Goal: Information Seeking & Learning: Learn about a topic

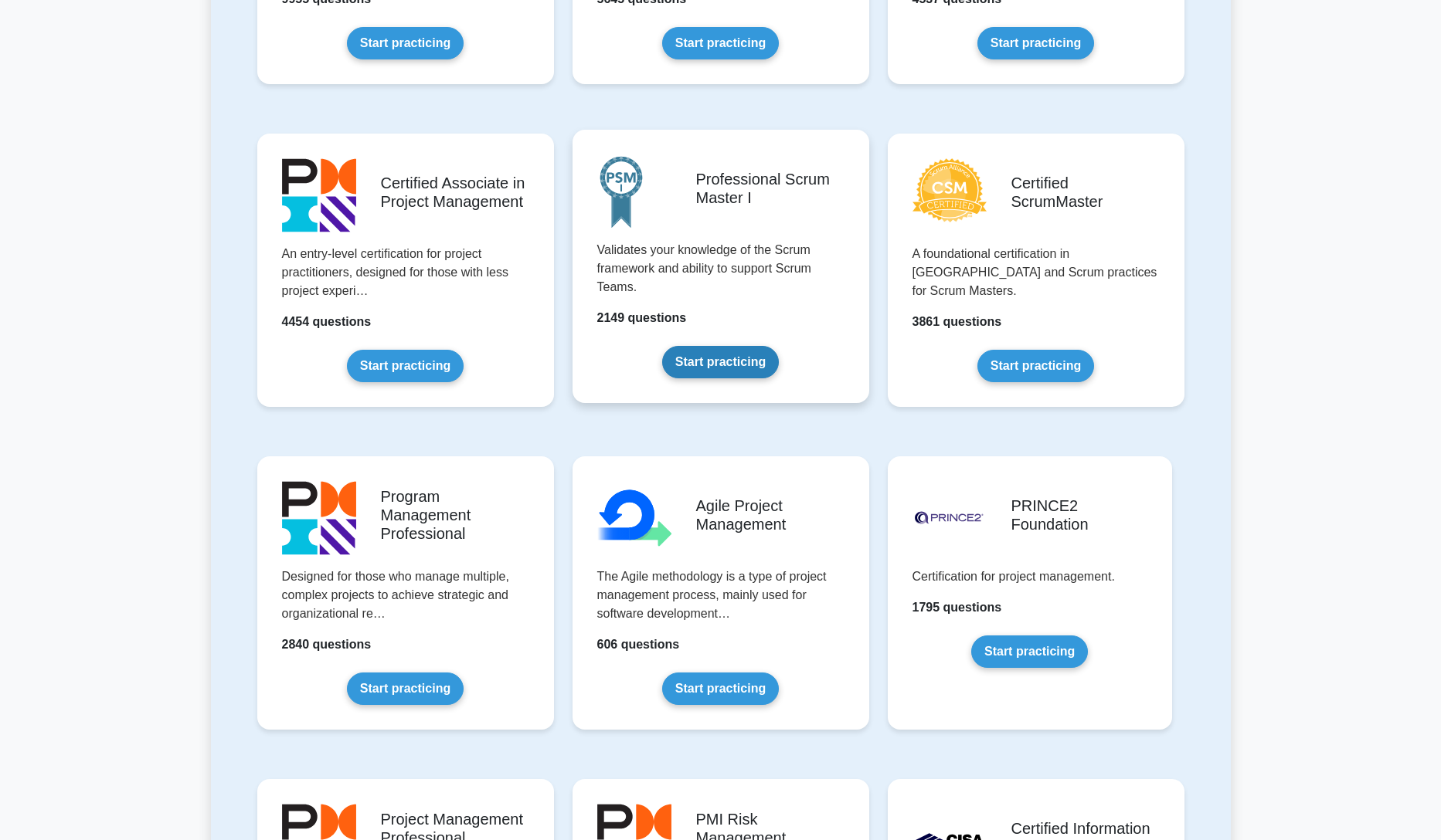
scroll to position [158, 0]
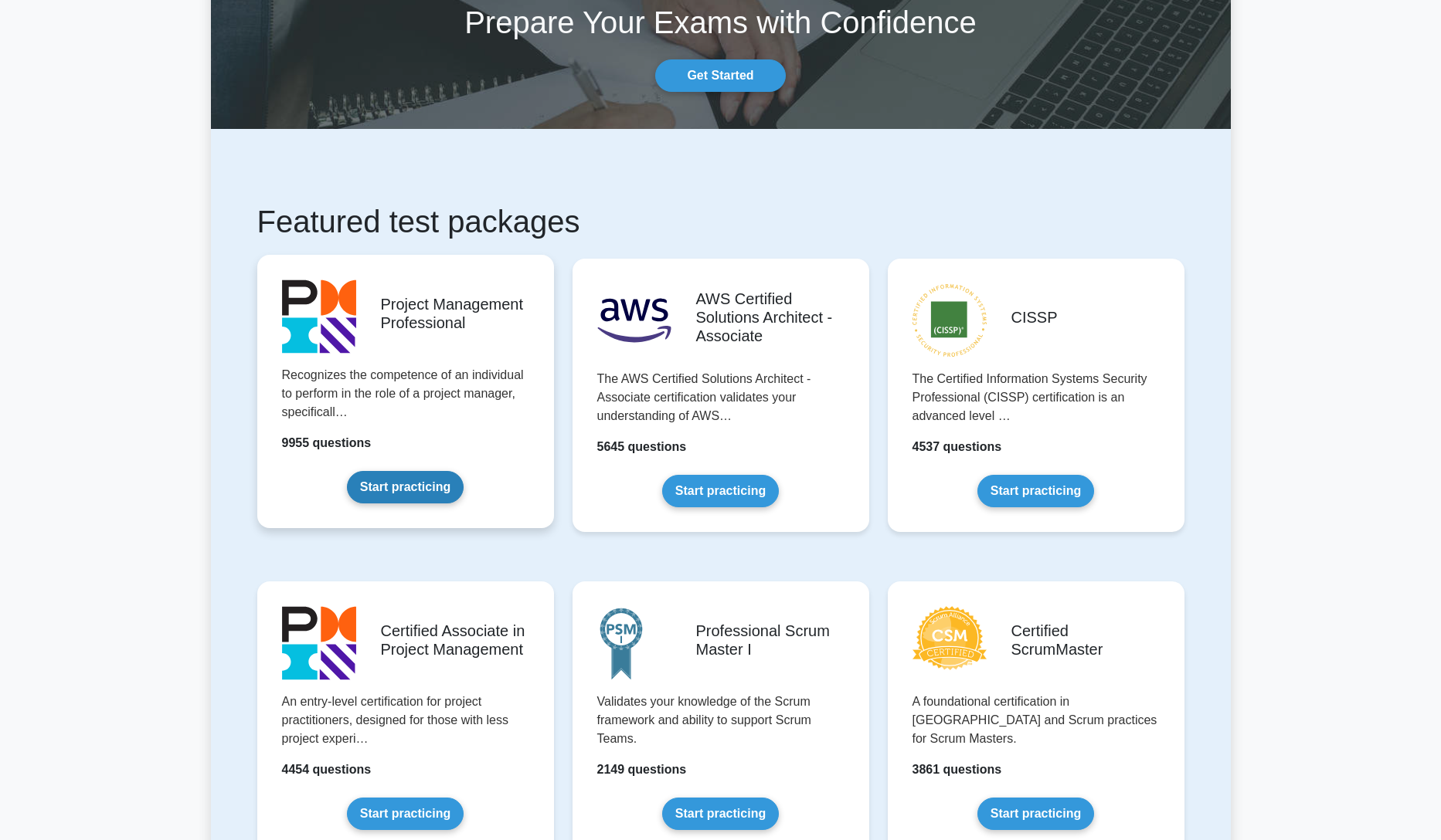
click at [417, 472] on link "Start practicing" at bounding box center [405, 487] width 117 height 33
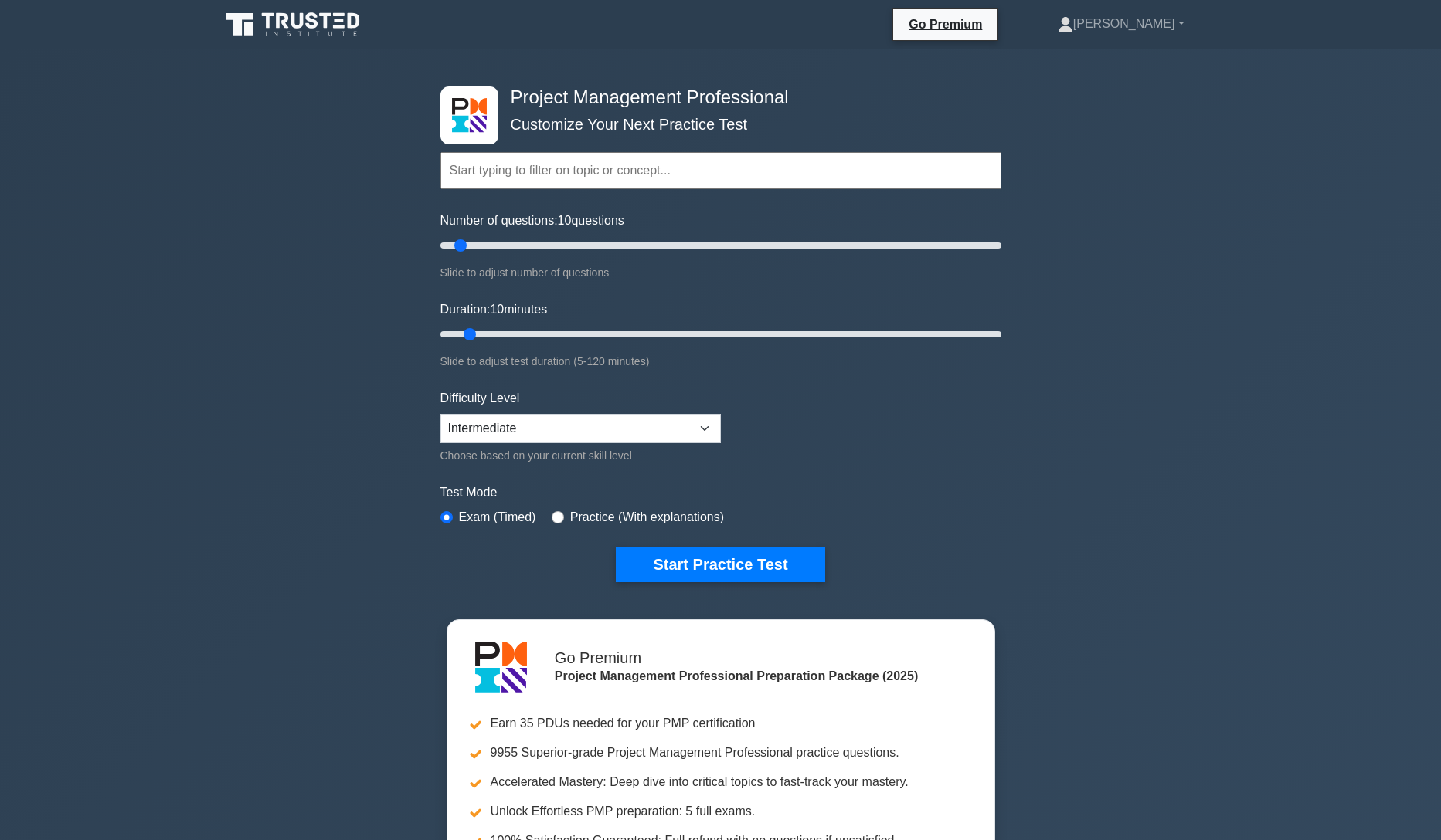
click at [652, 172] on input "text" at bounding box center [721, 170] width 561 height 37
click at [1052, 230] on div "Project Management Professional Customize Your Next Practice Test Topics Scope …" at bounding box center [720, 534] width 1441 height 972
click at [567, 173] on input "text" at bounding box center [721, 170] width 561 height 37
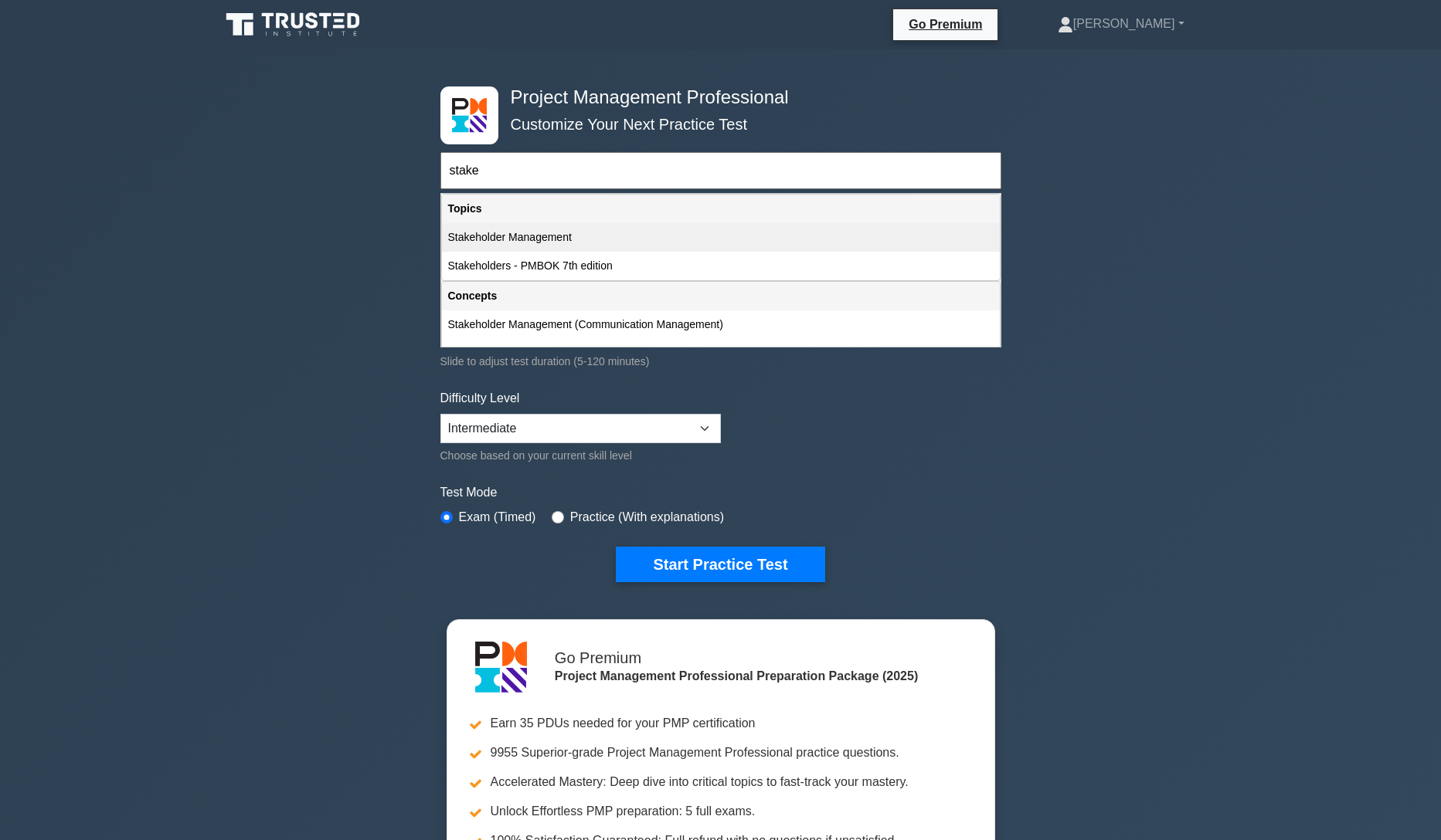
click at [543, 239] on div "Stakeholder Management" at bounding box center [720, 237] width 558 height 28
type input "Stakeholder Management"
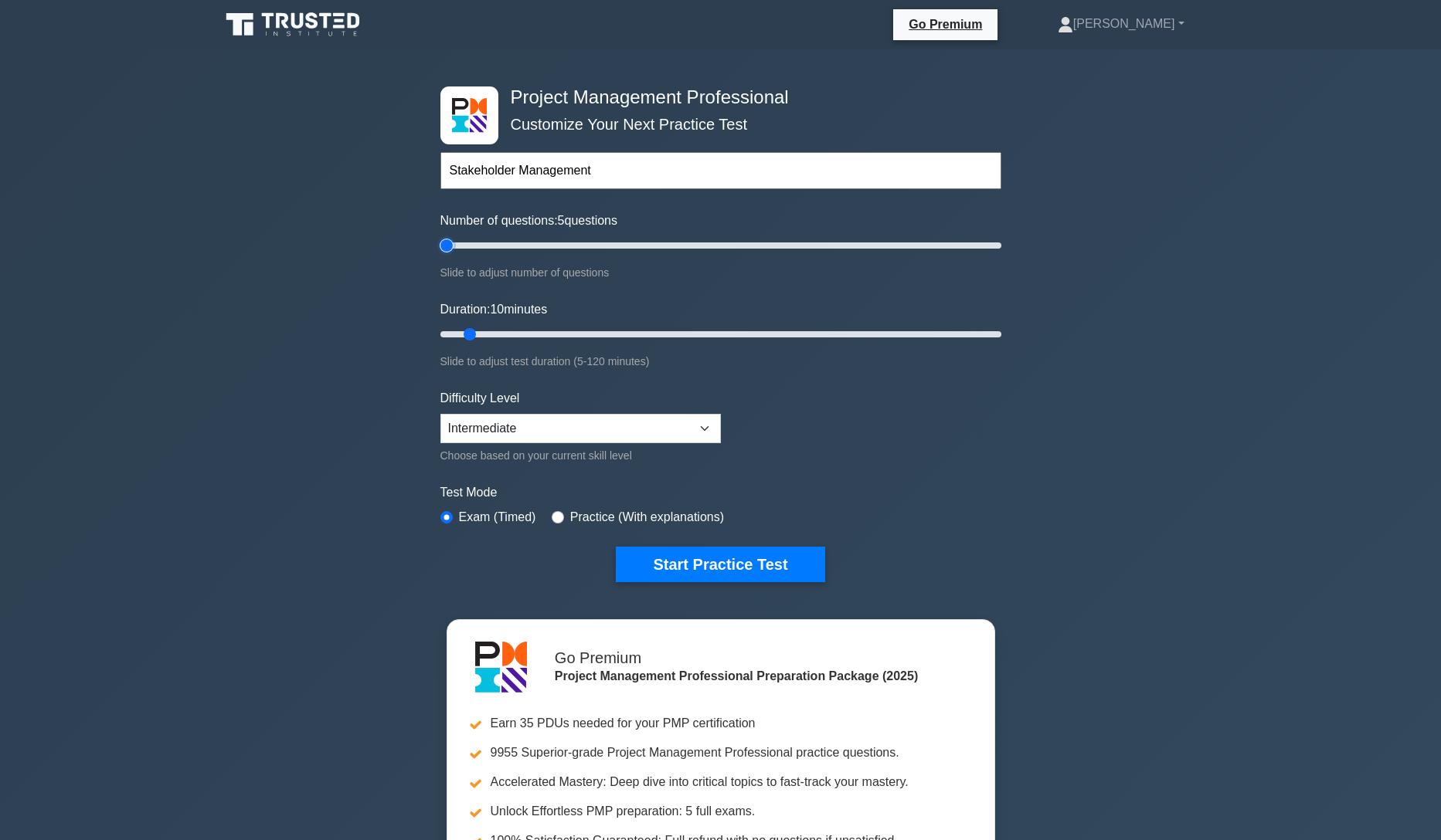
type input "5"
click at [450, 246] on input "Number of questions: 5 questions" at bounding box center [721, 246] width 561 height 19
click at [765, 566] on button "Start Practice Test" at bounding box center [720, 564] width 208 height 35
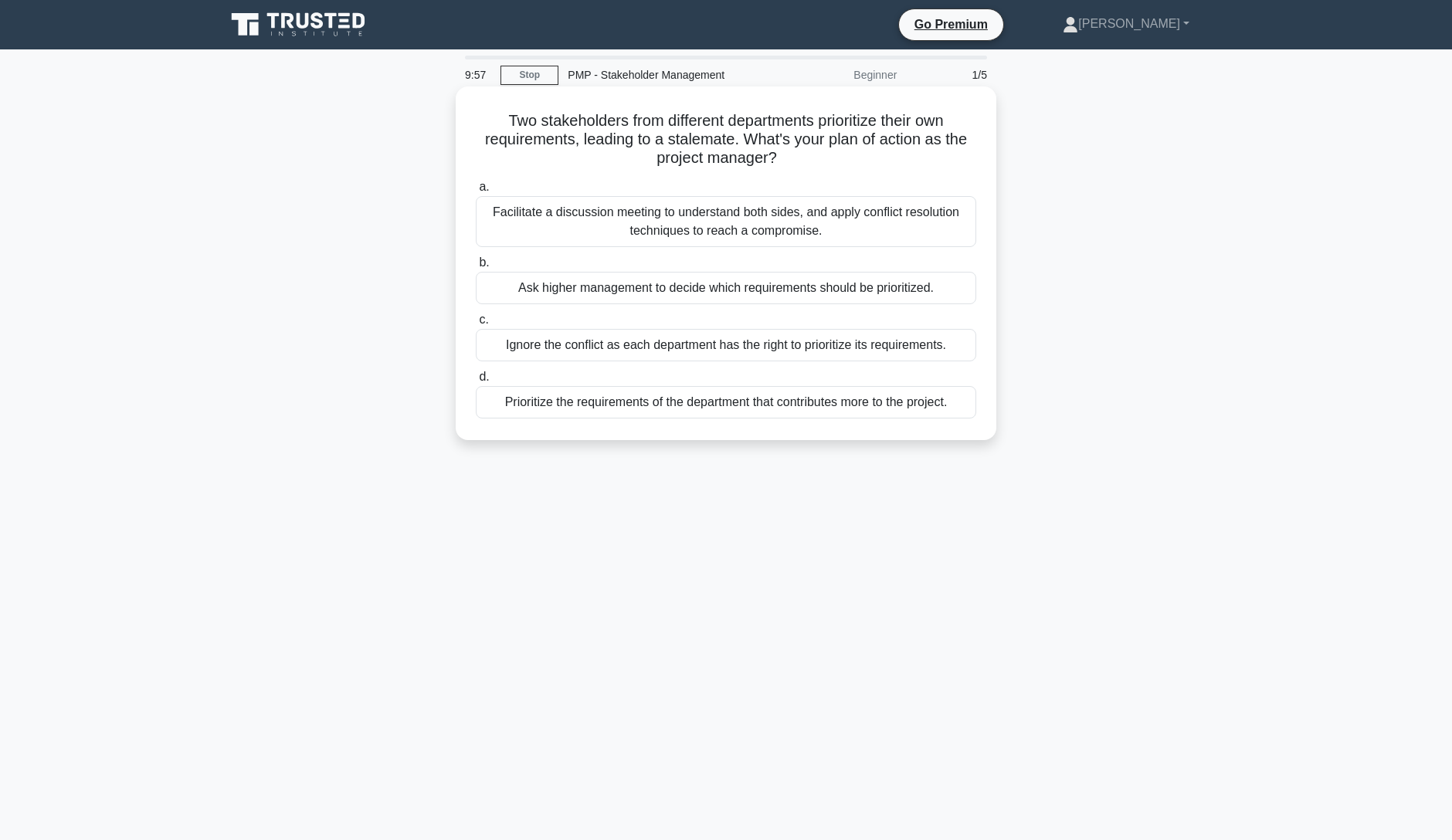
click at [833, 117] on h5 "Two stakeholders from different departments prioritize their own requirements, …" at bounding box center [726, 139] width 504 height 57
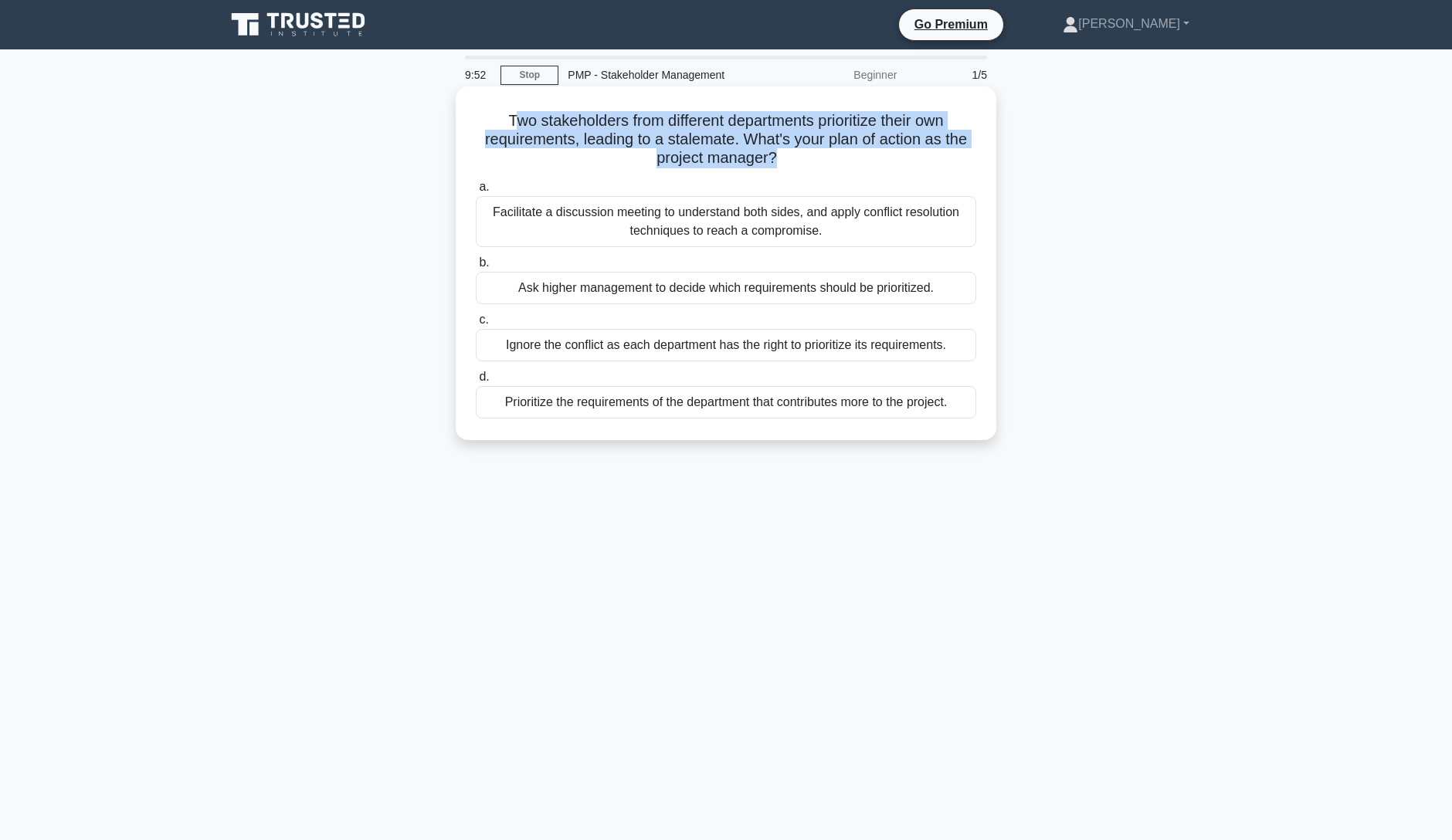
drag, startPoint x: 516, startPoint y: 114, endPoint x: 816, endPoint y: 176, distance: 306.3
click at [816, 176] on div "Two stakeholders from different departments prioritize their own requirements, …" at bounding box center [726, 263] width 528 height 342
click at [850, 174] on div "Two stakeholders from different departments prioritize their own requirements, …" at bounding box center [726, 263] width 528 height 342
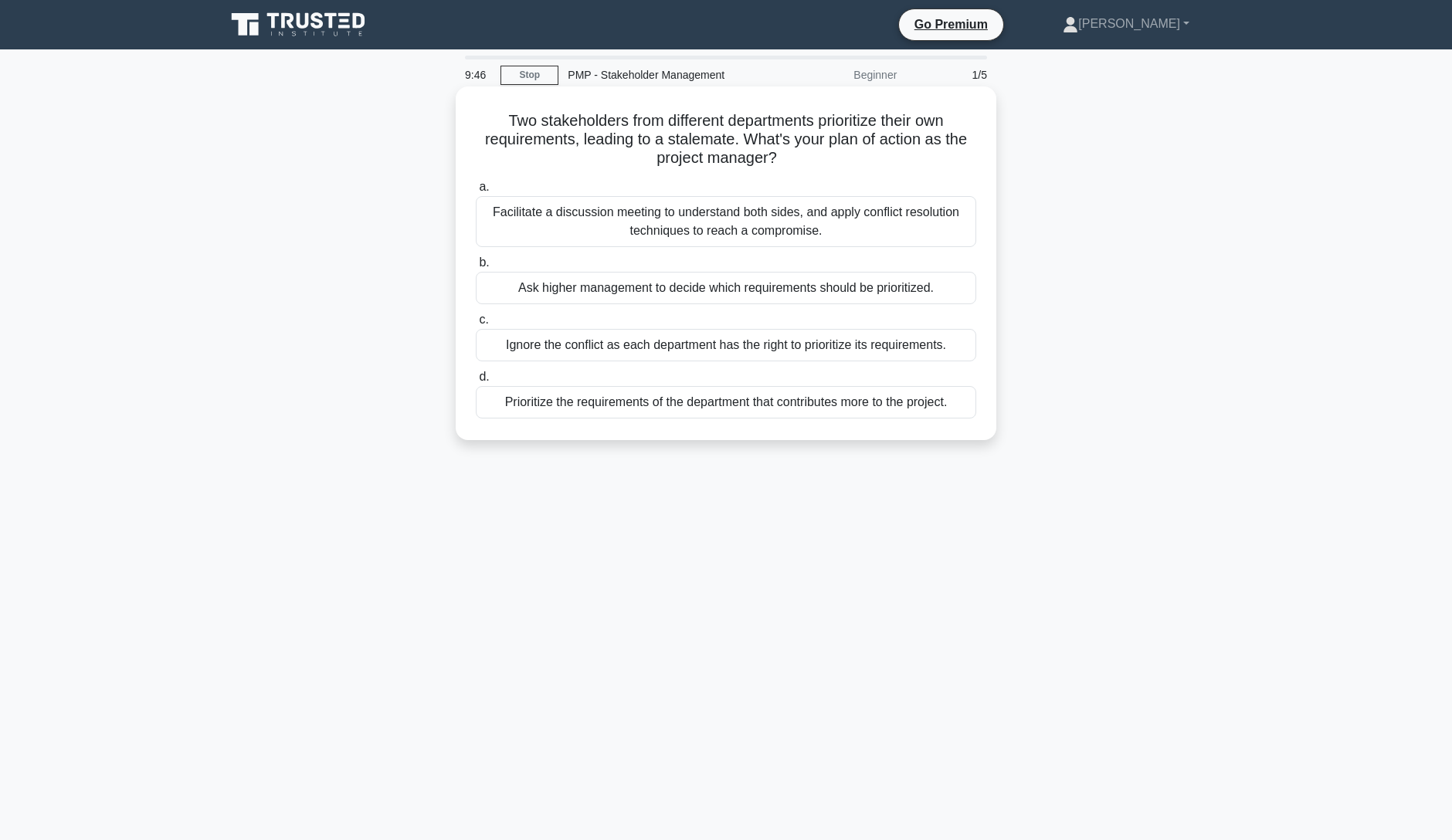
click at [795, 230] on div "Facilitate a discussion meeting to understand both sides, and apply conflict re…" at bounding box center [726, 221] width 501 height 51
click at [476, 192] on input "a. Facilitate a discussion meeting to understand both sides, and apply conflict…" at bounding box center [476, 188] width 0 height 10
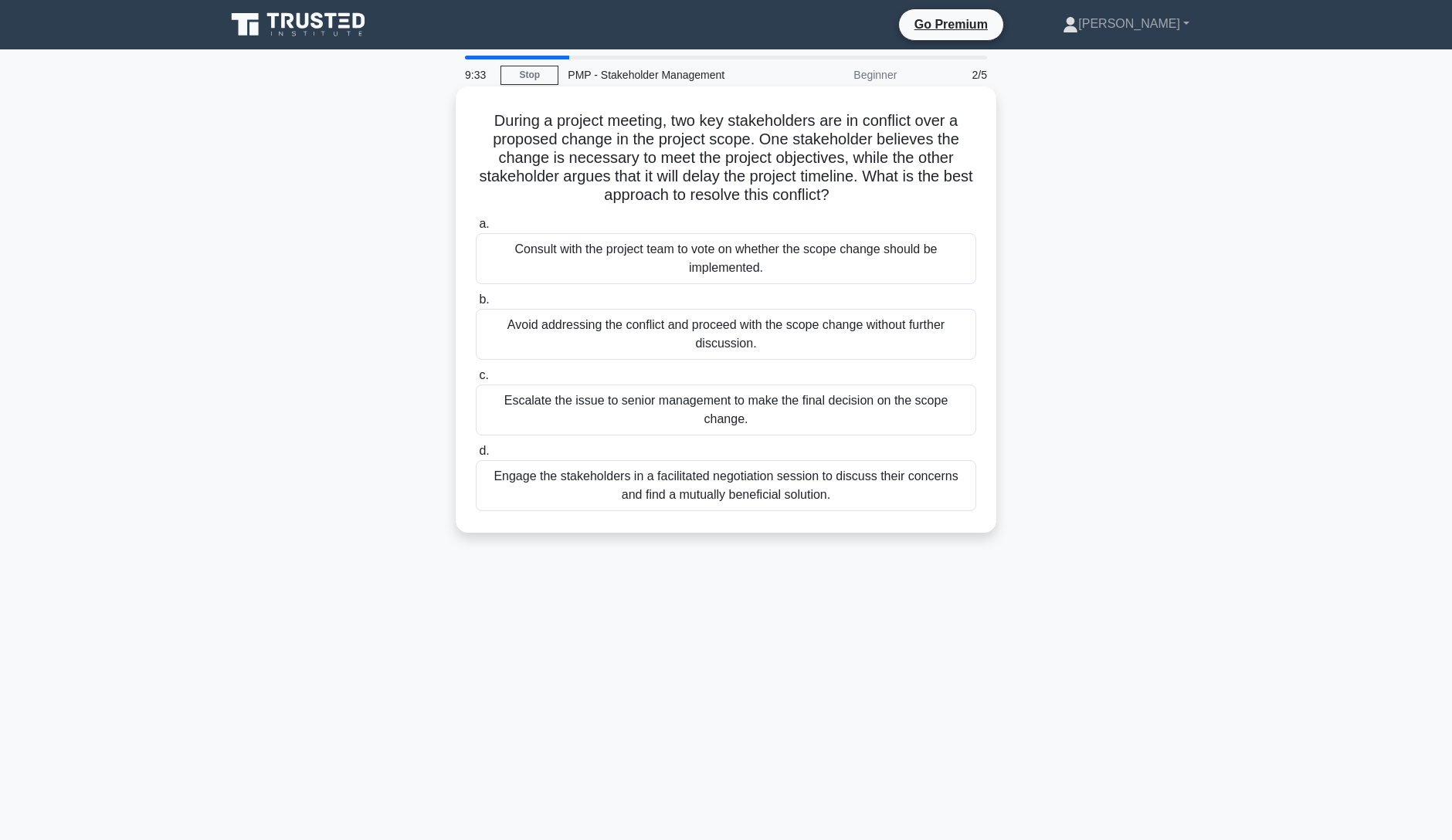
drag, startPoint x: 504, startPoint y: 127, endPoint x: 853, endPoint y: 199, distance: 356.3
click at [853, 196] on h5 "During a project meeting, two key stakeholders are in conflict over a proposed …" at bounding box center [726, 158] width 504 height 94
click at [852, 201] on h5 "During a project meeting, two key stakeholders are in conflict over a proposed …" at bounding box center [726, 158] width 504 height 94
click at [758, 425] on div "Escalate the issue to senior management to make the final decision on the scope…" at bounding box center [726, 410] width 501 height 51
click at [476, 380] on input "c. Escalate the issue to senior management to make the final decision on the sc…" at bounding box center [476, 376] width 0 height 10
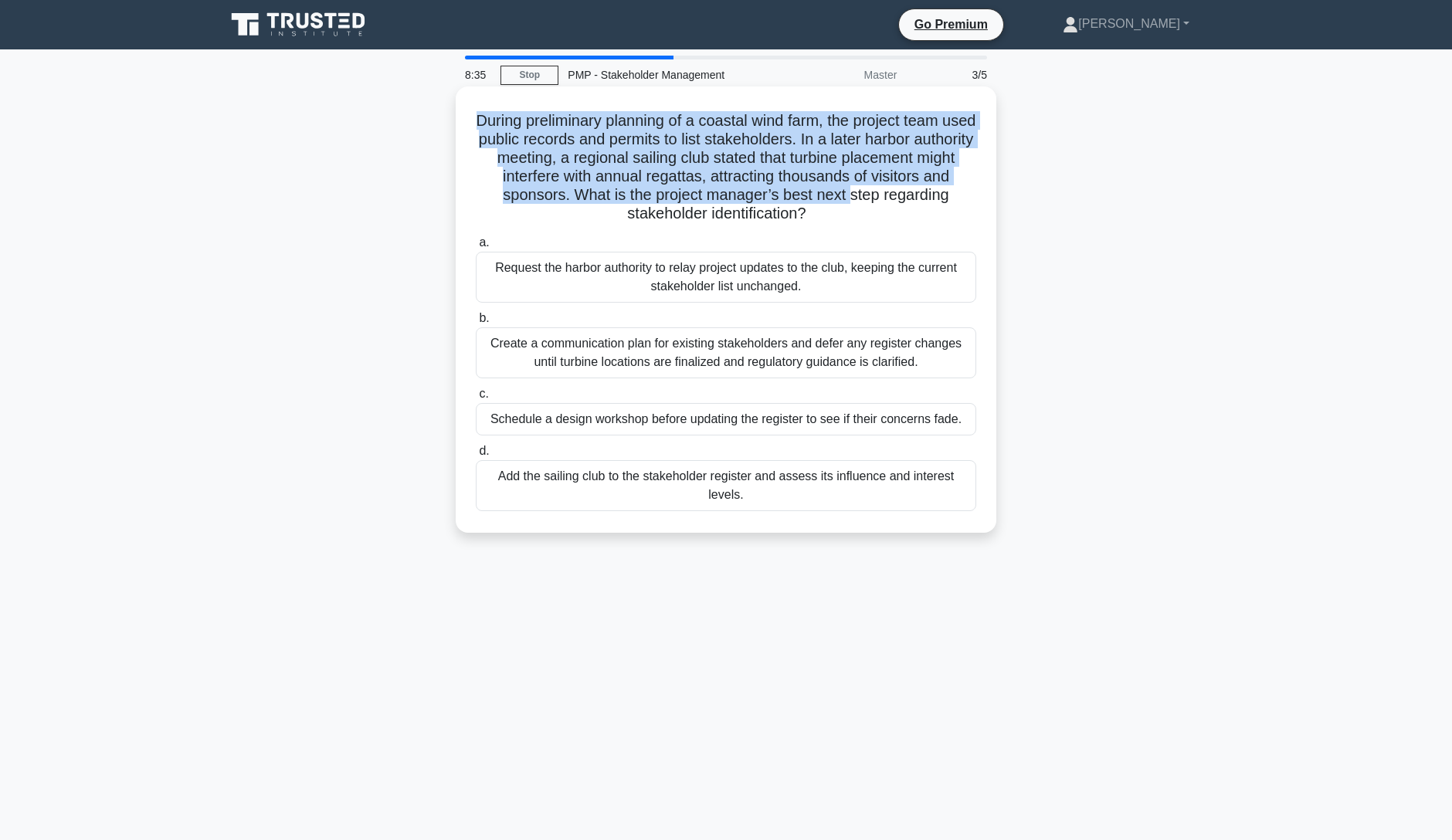
drag, startPoint x: 487, startPoint y: 123, endPoint x: 848, endPoint y: 200, distance: 369.1
click at [848, 200] on h5 "During preliminary planning of a coastal wind farm, the project team used publi…" at bounding box center [726, 167] width 504 height 113
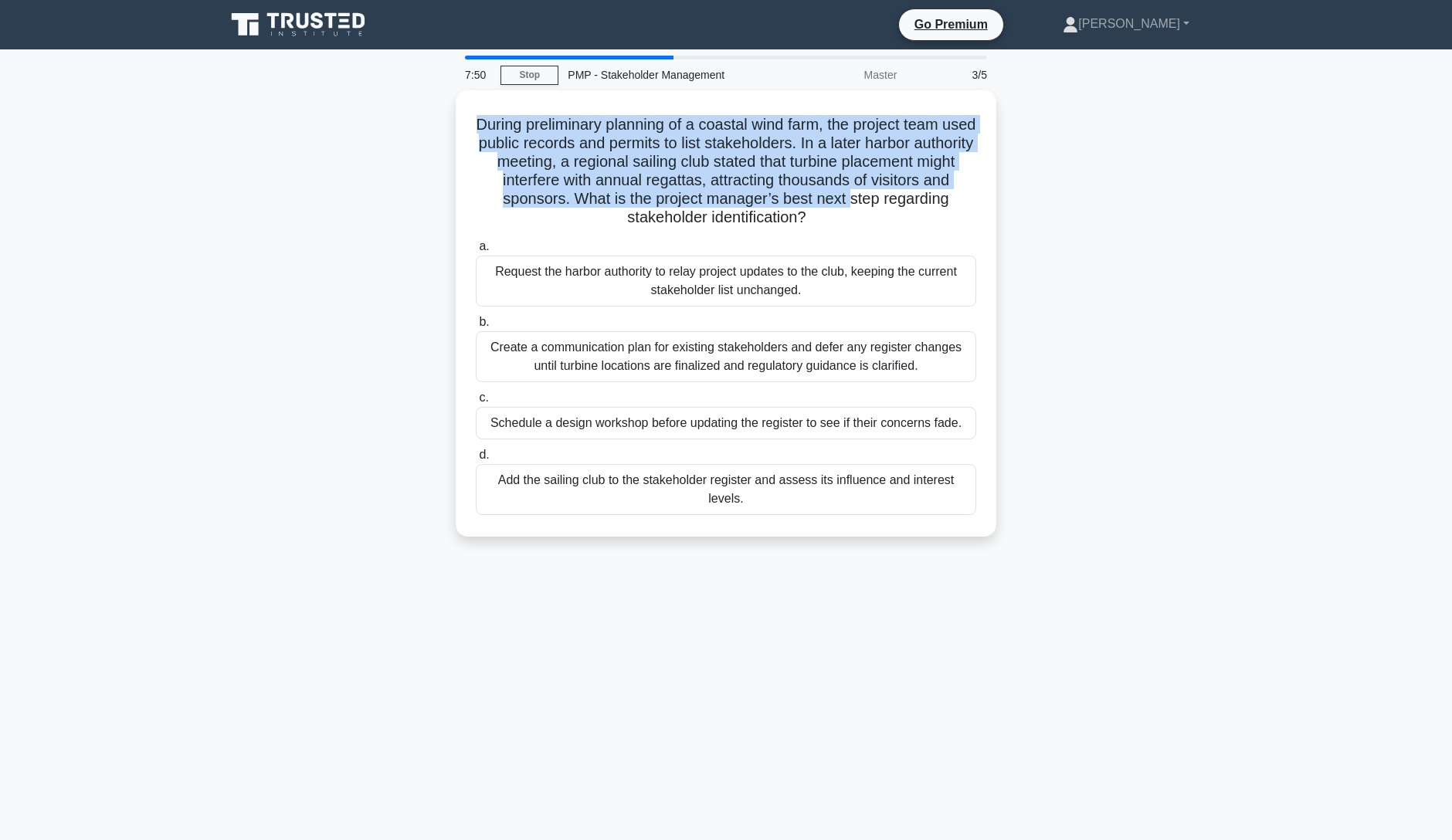
click at [1068, 189] on div "During preliminary planning of a coastal wind farm, the project team used publi…" at bounding box center [726, 323] width 1020 height 465
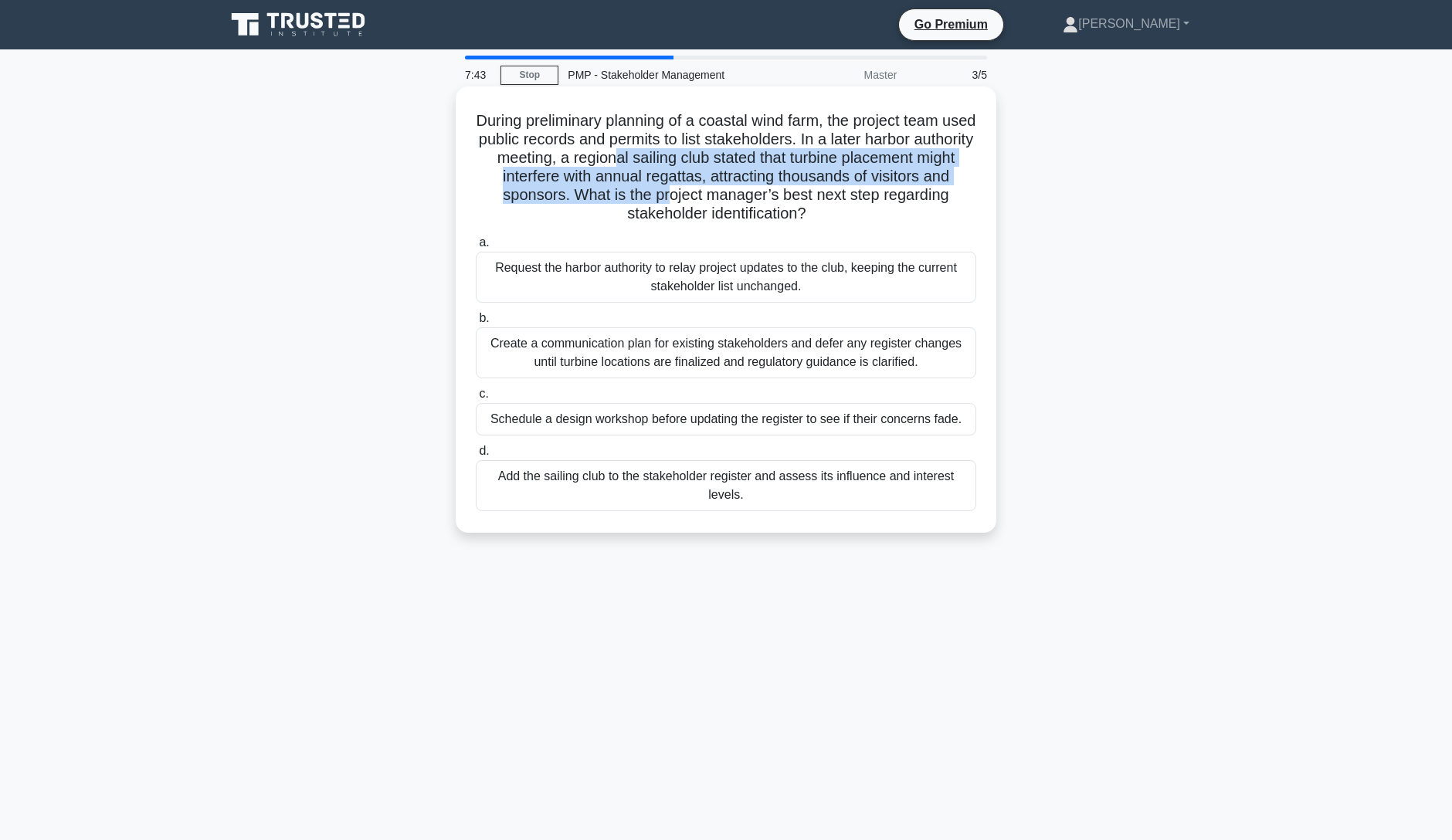
drag, startPoint x: 673, startPoint y: 154, endPoint x: 673, endPoint y: 188, distance: 34.0
click at [673, 188] on h5 "During preliminary planning of a coastal wind farm, the project team used publi…" at bounding box center [726, 167] width 504 height 113
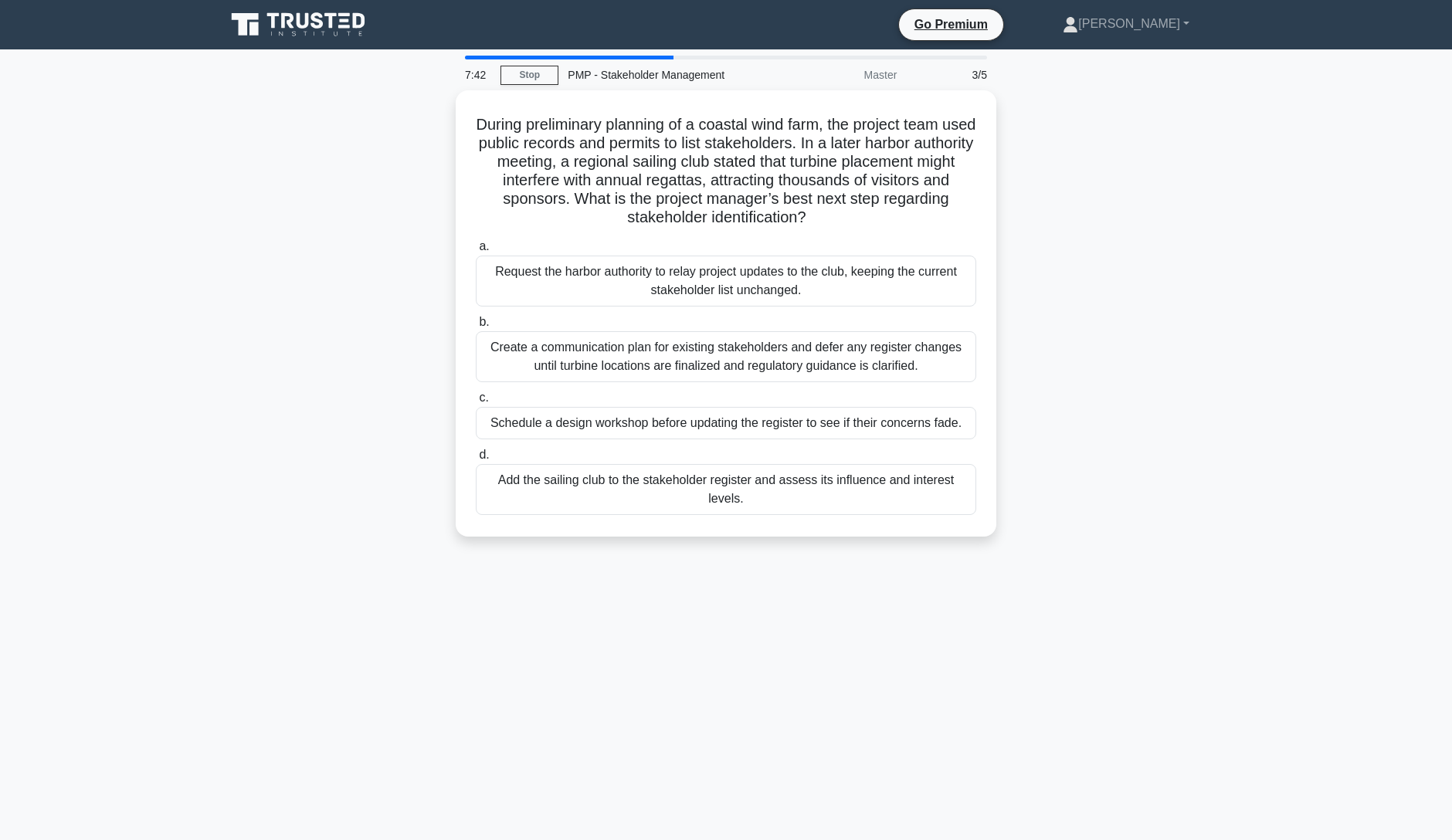
click at [1089, 256] on div "During preliminary planning of a coastal wind farm, the project team used publi…" at bounding box center [726, 323] width 1020 height 465
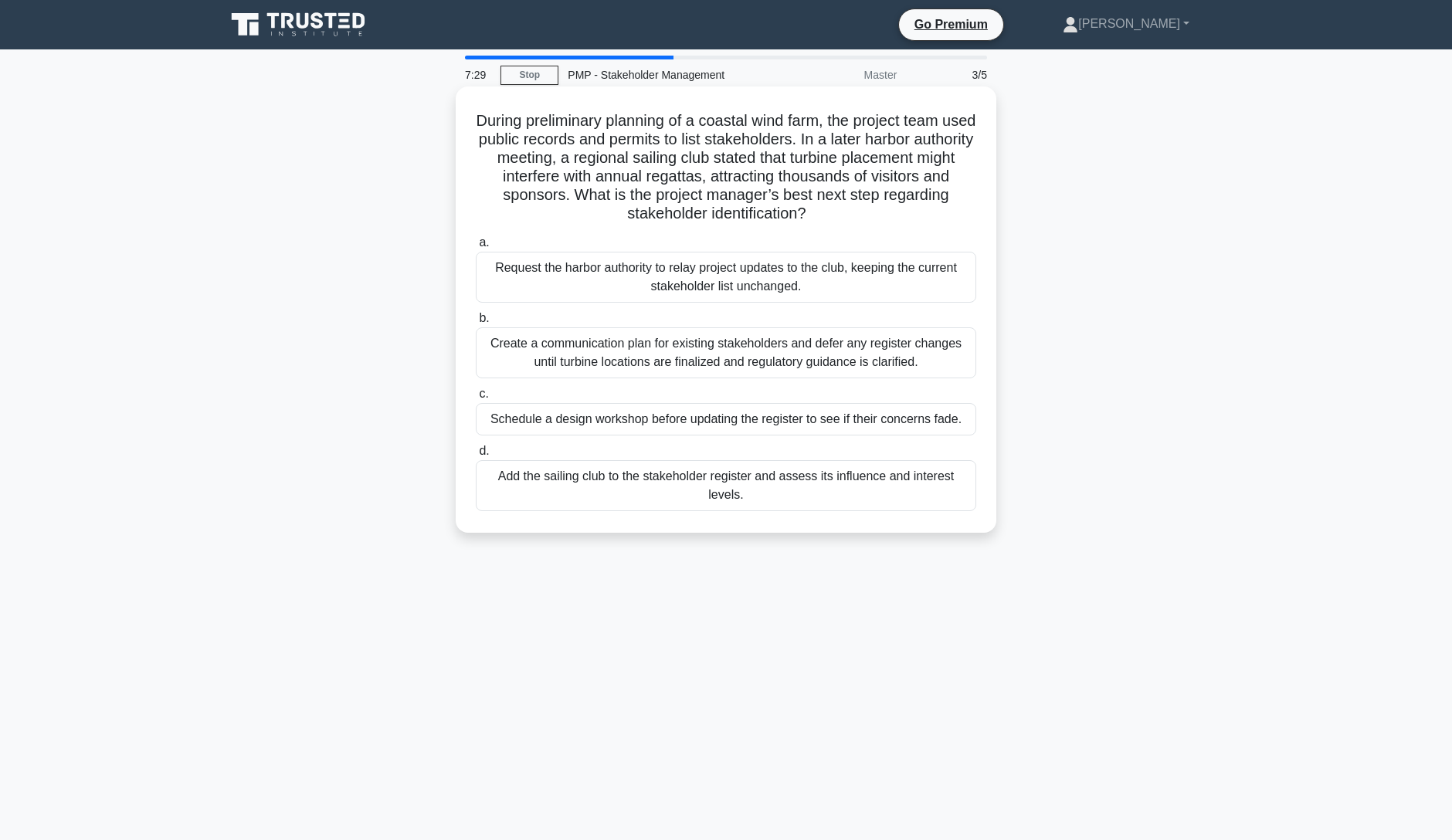
drag, startPoint x: 536, startPoint y: 164, endPoint x: 819, endPoint y: 210, distance: 286.7
click at [819, 210] on h5 "During preliminary planning of a coastal wind farm, the project team used publi…" at bounding box center [726, 167] width 504 height 113
drag, startPoint x: 848, startPoint y: 138, endPoint x: 929, endPoint y: 213, distance: 110.4
click at [929, 213] on h5 "During preliminary planning of a coastal wind farm, the project team used publi…" at bounding box center [726, 167] width 504 height 113
click at [780, 494] on div "Add the sailing club to the stakeholder register and assess its influence and i…" at bounding box center [726, 485] width 501 height 51
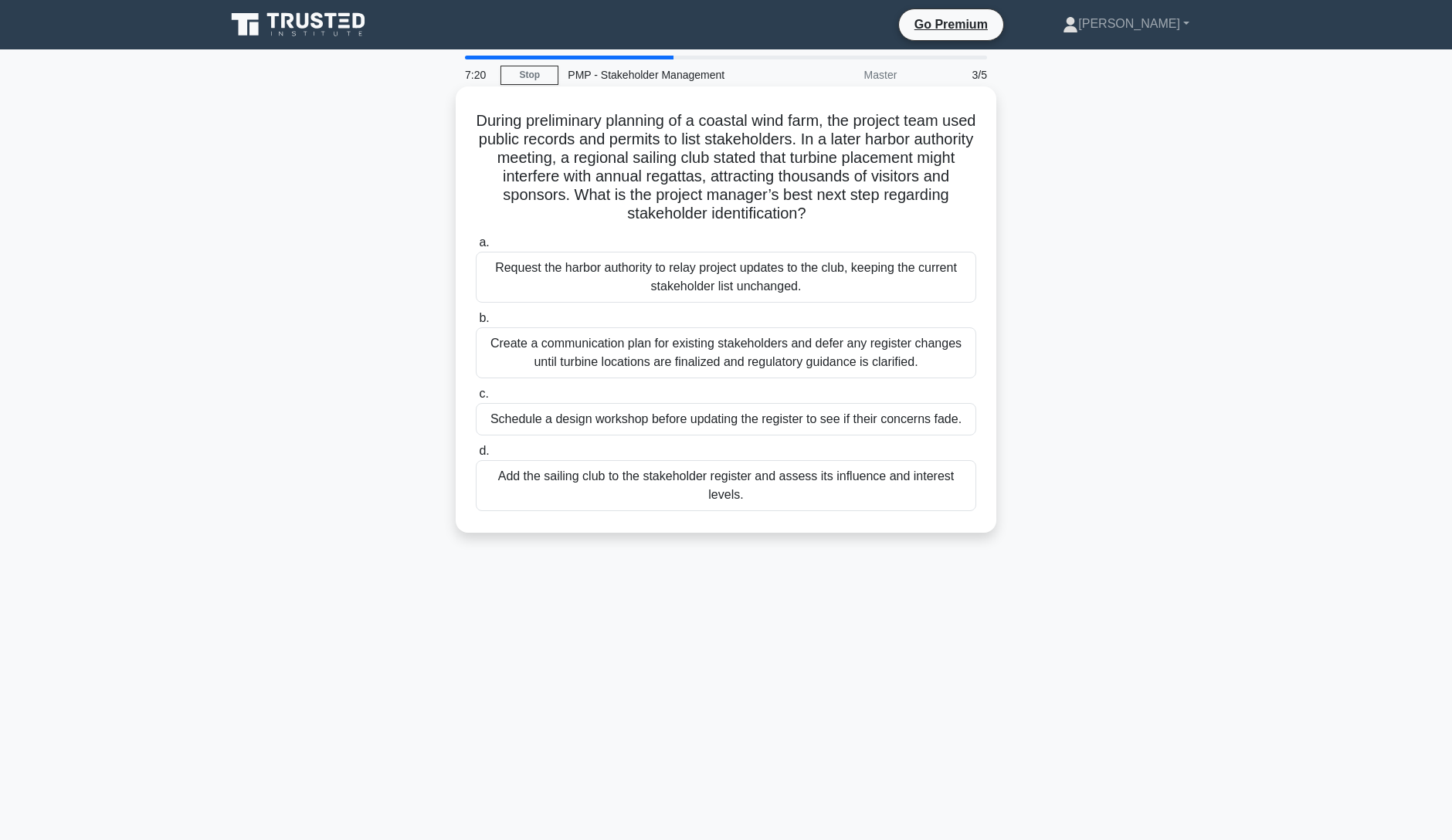
click at [476, 456] on input "d. Add the sailing club to the stakeholder register and assess its influence an…" at bounding box center [476, 452] width 0 height 10
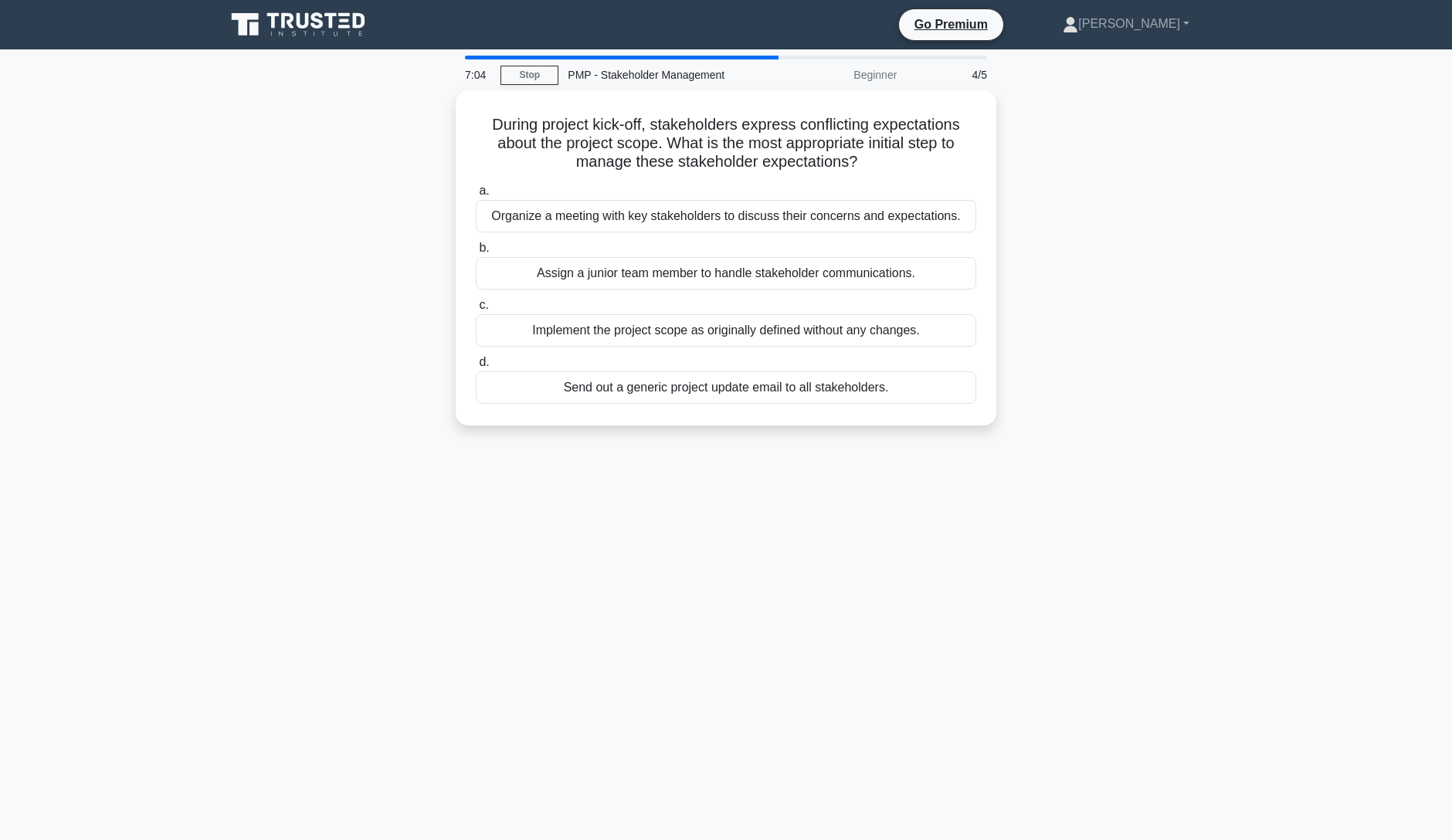
click at [733, 454] on div "7:04 Stop PMP - Stakeholder Management Beginner 4/5 During project kick-off, st…" at bounding box center [726, 442] width 1020 height 772
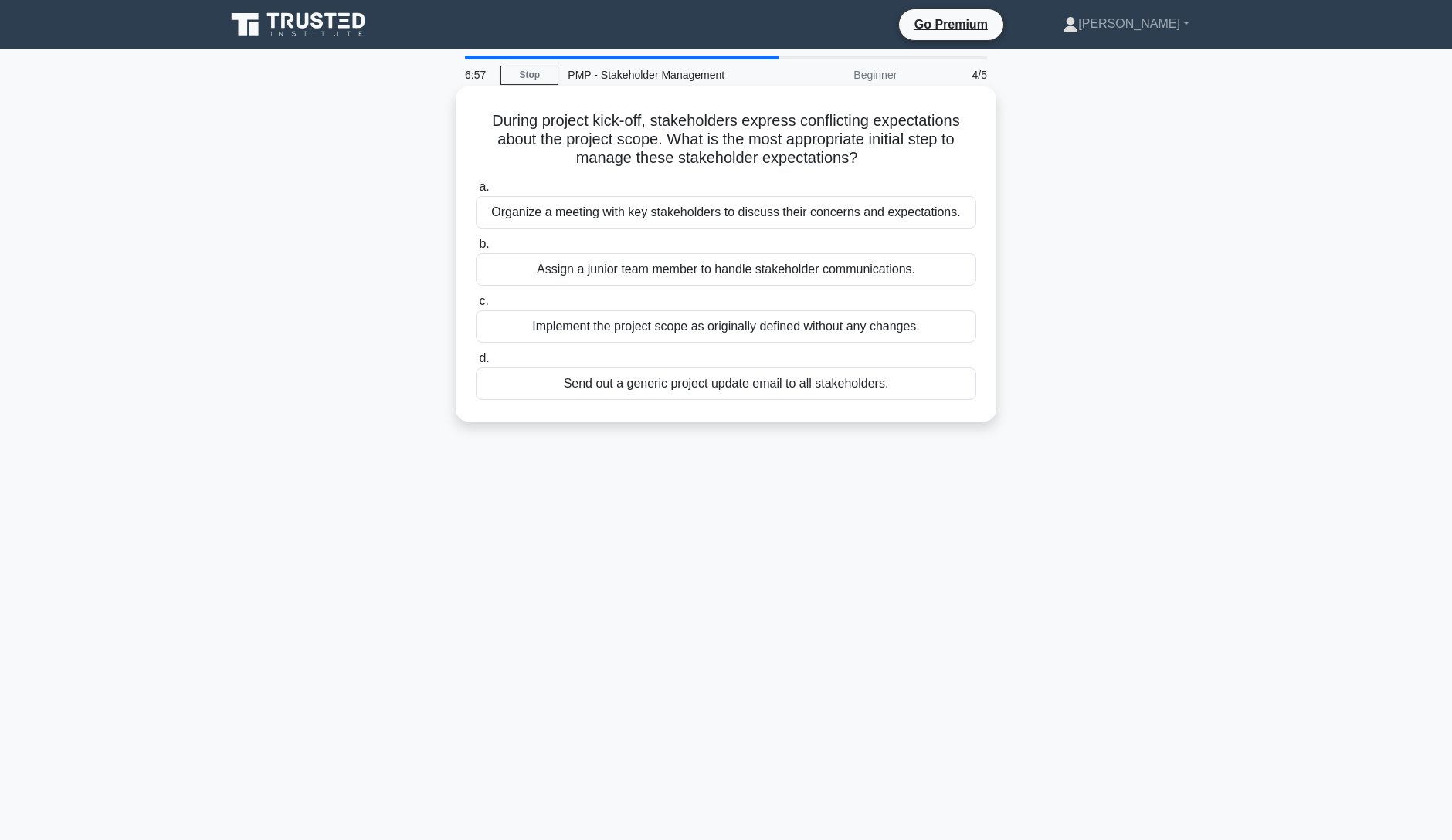
click at [833, 214] on div "Organize a meeting with key stakeholders to discuss their concerns and expectat…" at bounding box center [726, 213] width 501 height 33
click at [476, 192] on input "a. Organize a meeting with key stakeholders to discuss their concerns and expec…" at bounding box center [476, 188] width 0 height 10
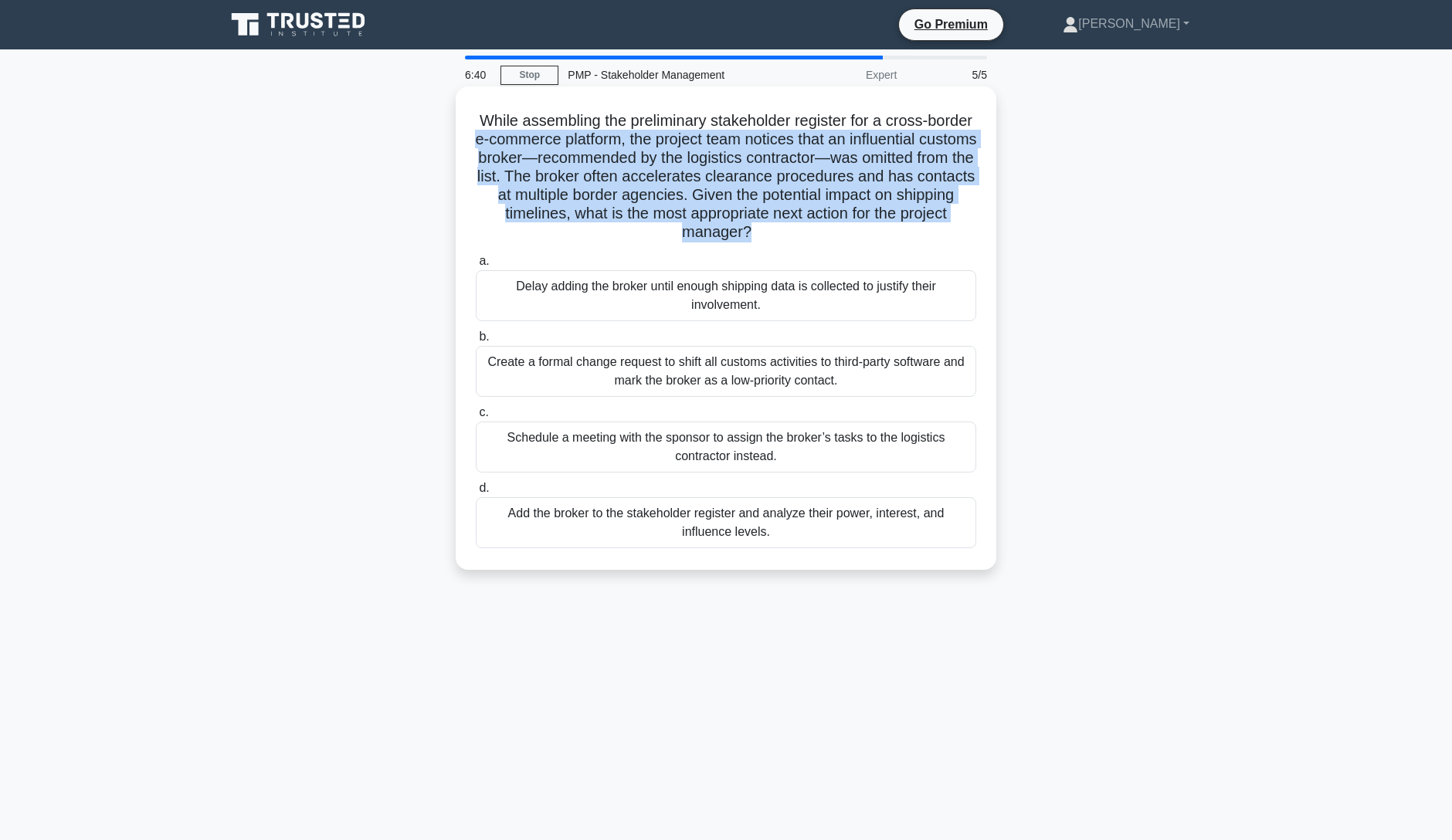
drag, startPoint x: 502, startPoint y: 139, endPoint x: 775, endPoint y: 229, distance: 287.5
click at [775, 229] on h5 "While assembling the preliminary stakeholder register for a cross-border e-comm…" at bounding box center [726, 176] width 504 height 132
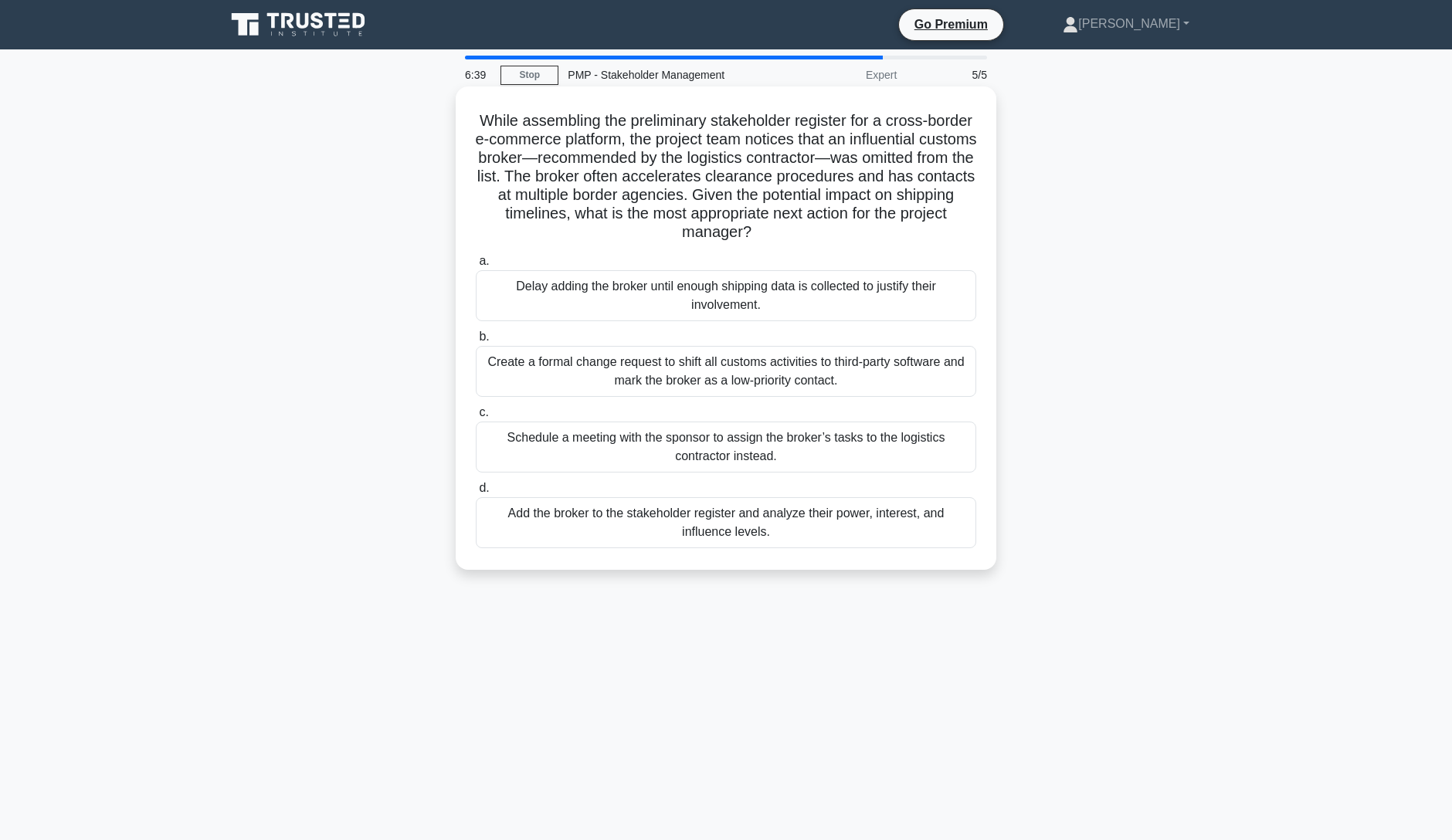
click at [838, 225] on h5 "While assembling the preliminary stakeholder register for a cross-border e-comm…" at bounding box center [726, 176] width 504 height 132
click at [760, 534] on div "Add the broker to the stakeholder register and analyze their power, interest, a…" at bounding box center [726, 522] width 501 height 51
click at [476, 493] on input "d. Add the broker to the stakeholder register and analyze their power, interest…" at bounding box center [476, 489] width 0 height 10
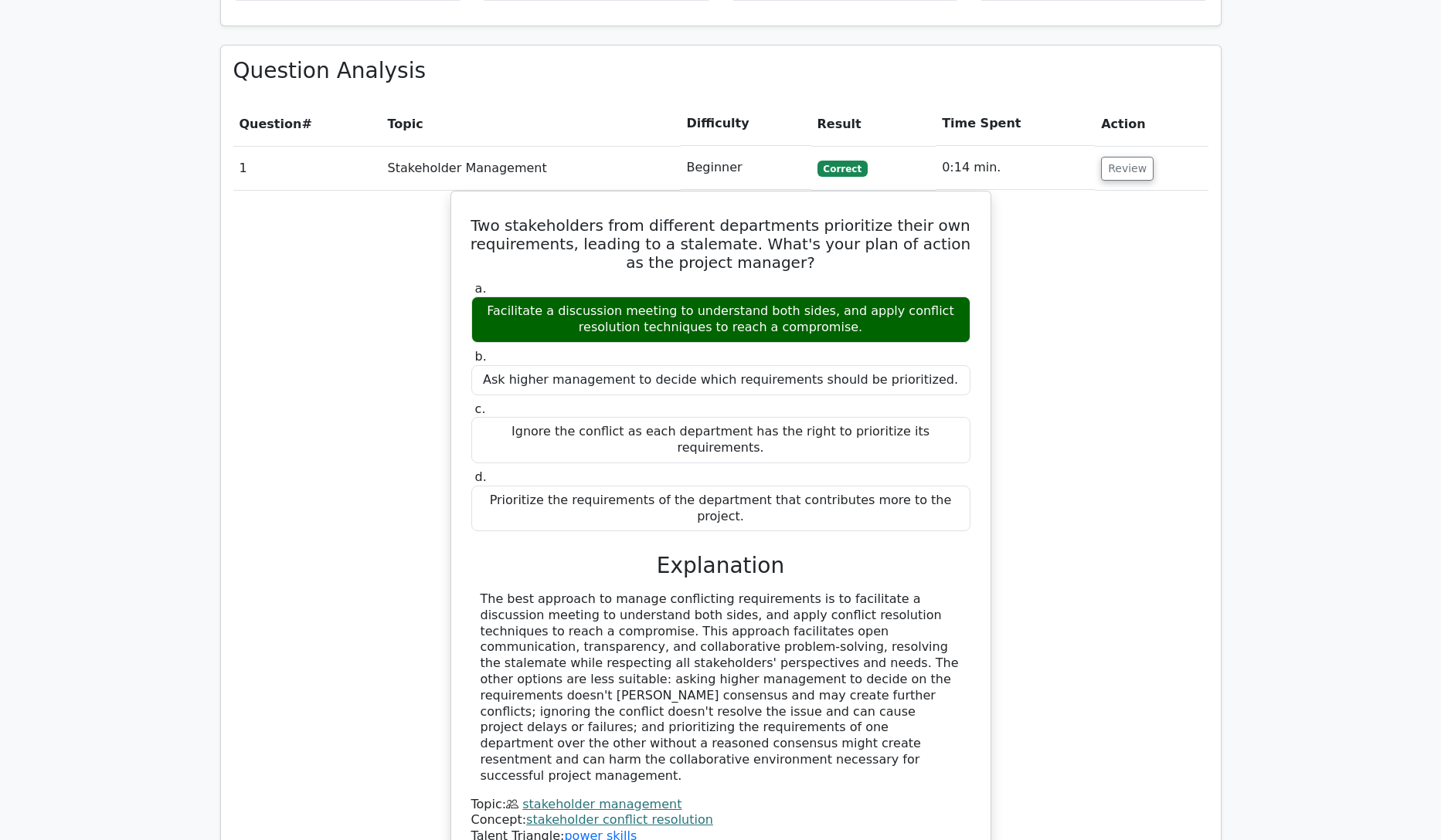
scroll to position [1569, 0]
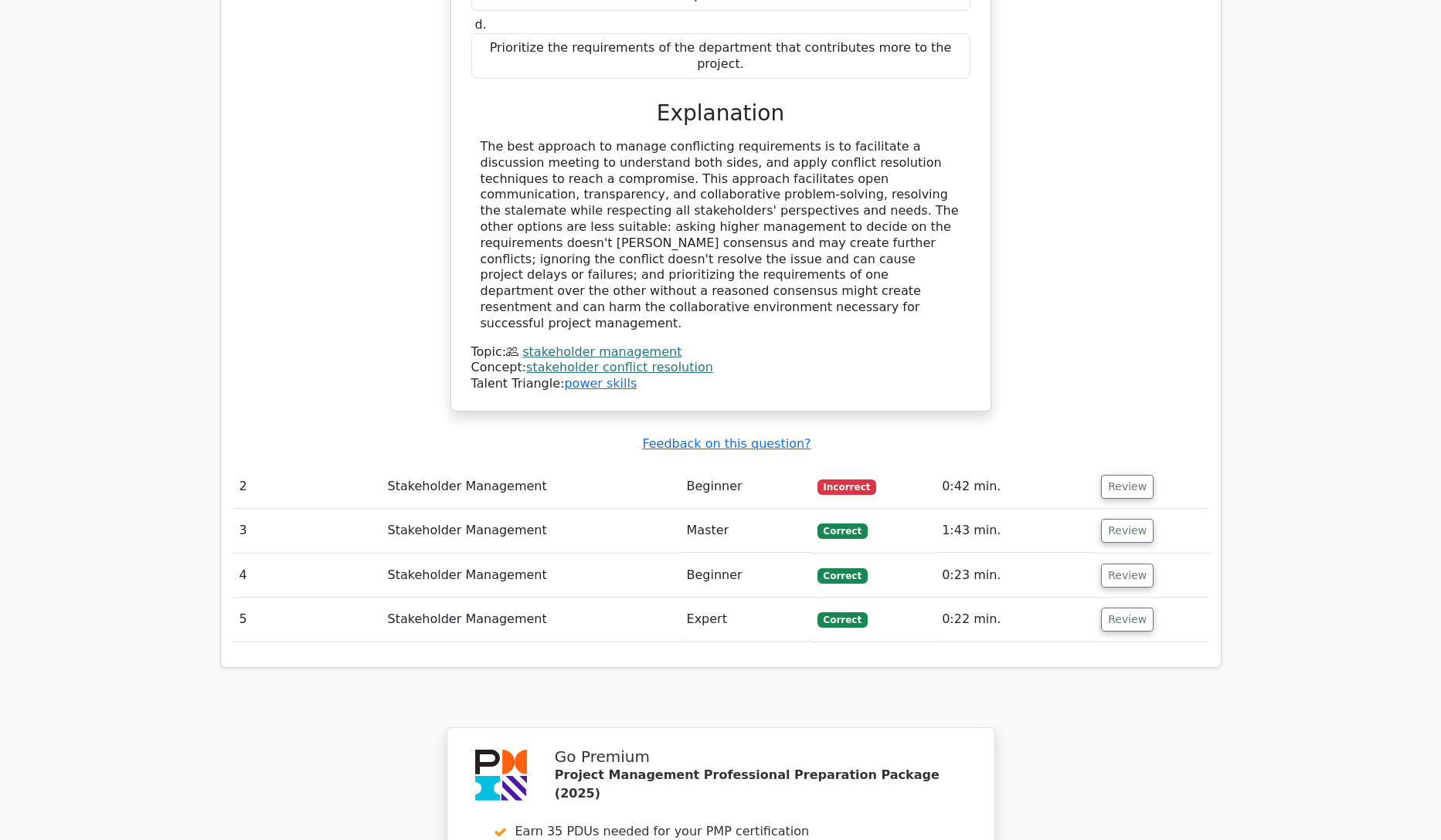
drag, startPoint x: 668, startPoint y: 372, endPoint x: 721, endPoint y: 367, distance: 53.2
click at [684, 465] on tr "2 Stakeholder Management Beginner Incorrect 0:42 min. Review" at bounding box center [720, 486] width 975 height 44
click at [1110, 475] on button "Review" at bounding box center [1127, 487] width 53 height 24
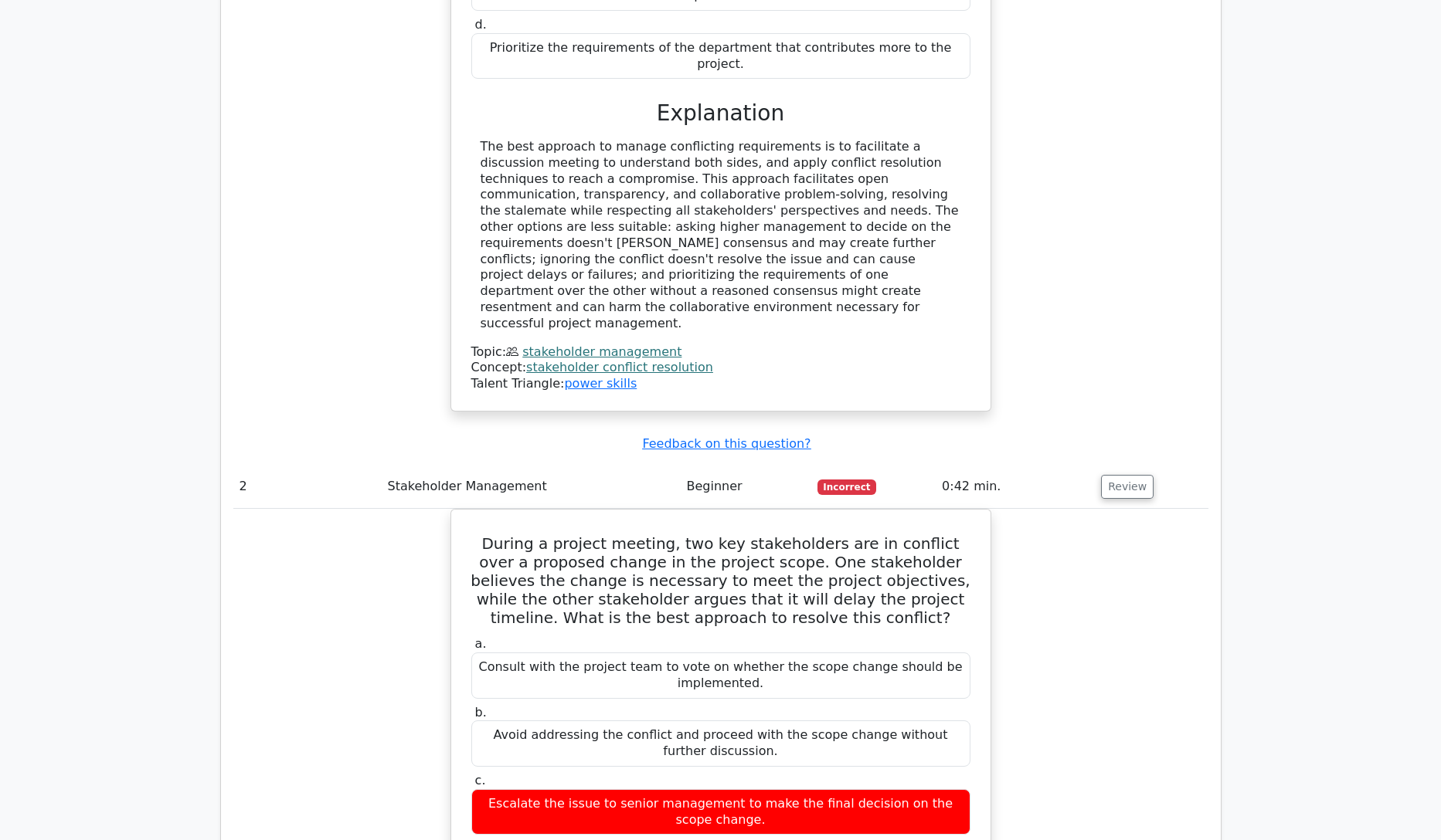
scroll to position [1931, 0]
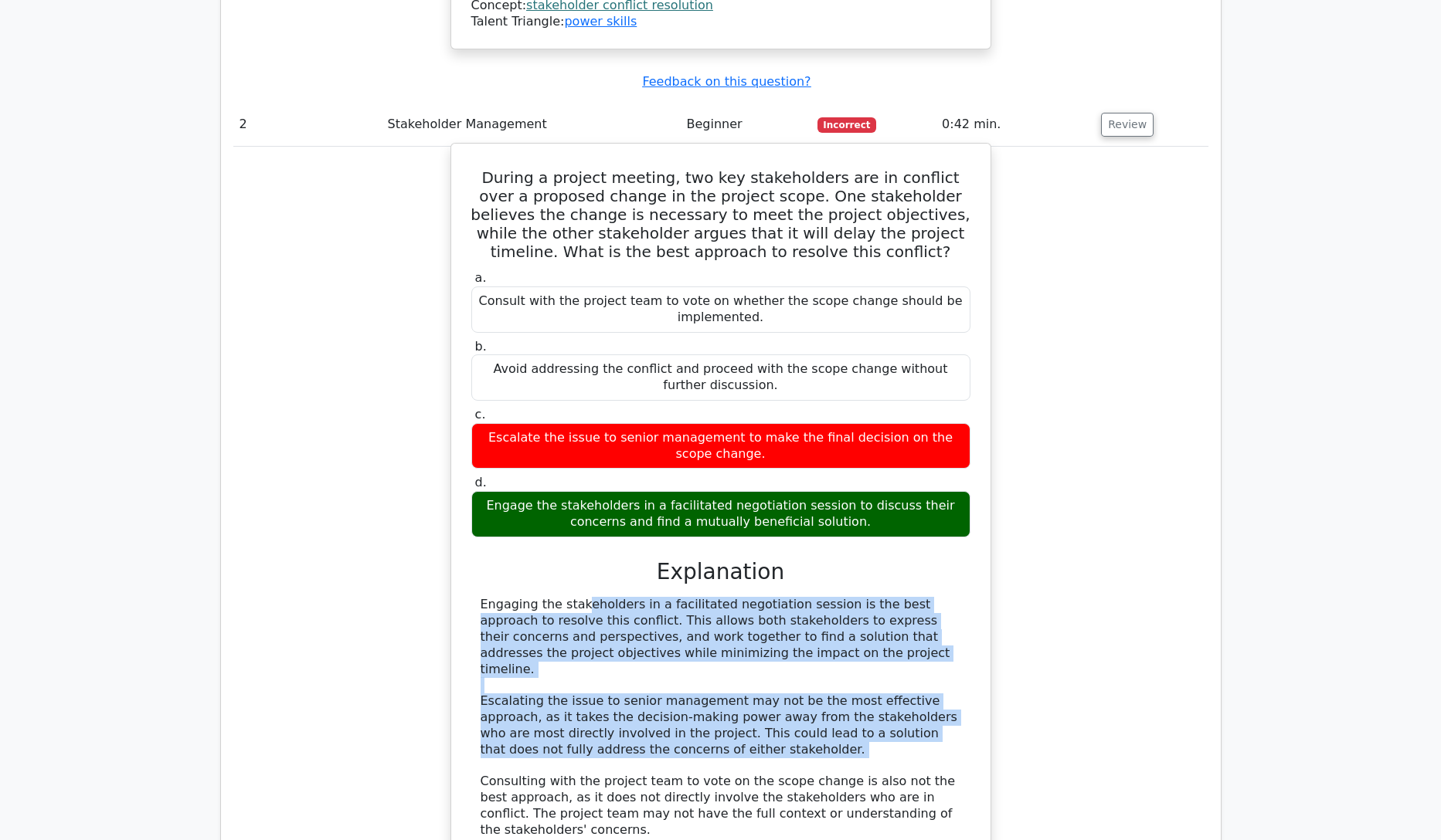
drag, startPoint x: 479, startPoint y: 490, endPoint x: 925, endPoint y: 635, distance: 469.0
click at [925, 635] on div "Engaging the stakeholders in a facilitated negotiation session is the best appr…" at bounding box center [720, 750] width 499 height 306
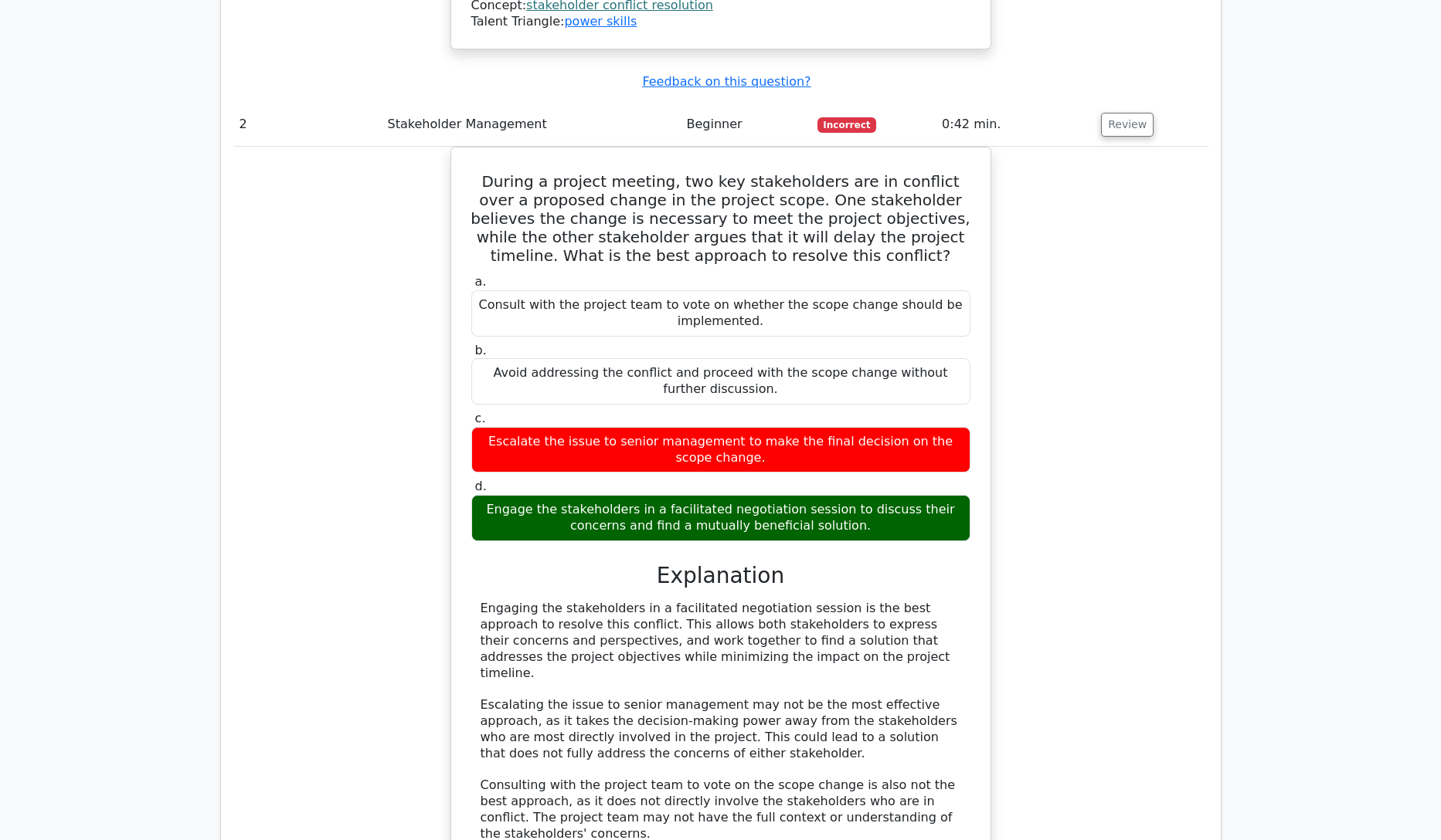
click at [1050, 652] on div "During a project meeting, two key stakeholders are in conflict over a proposed …" at bounding box center [720, 576] width 975 height 858
click at [1089, 598] on div "During a project meeting, two key stakeholders are in conflict over a proposed …" at bounding box center [720, 576] width 975 height 858
